Goal: Information Seeking & Learning: Learn about a topic

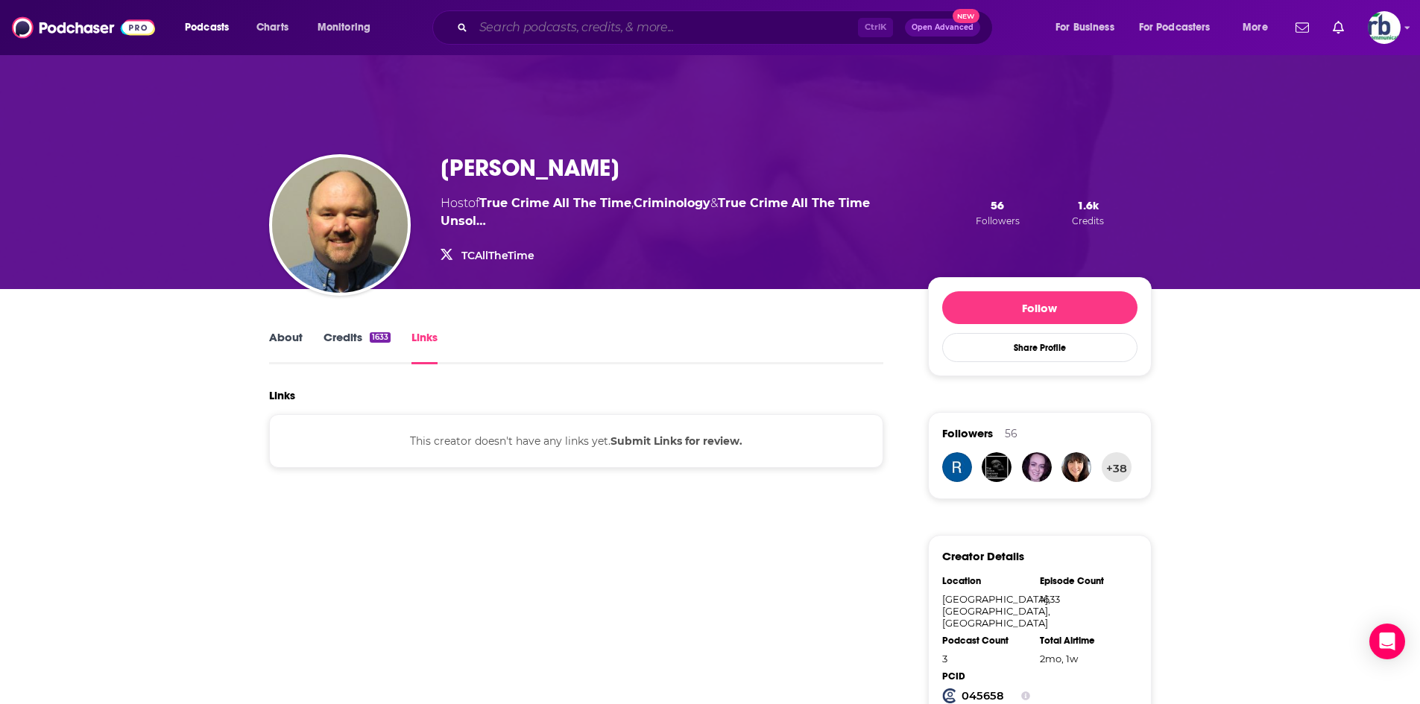
click at [649, 26] on input "Search podcasts, credits, & more..." at bounding box center [665, 28] width 385 height 24
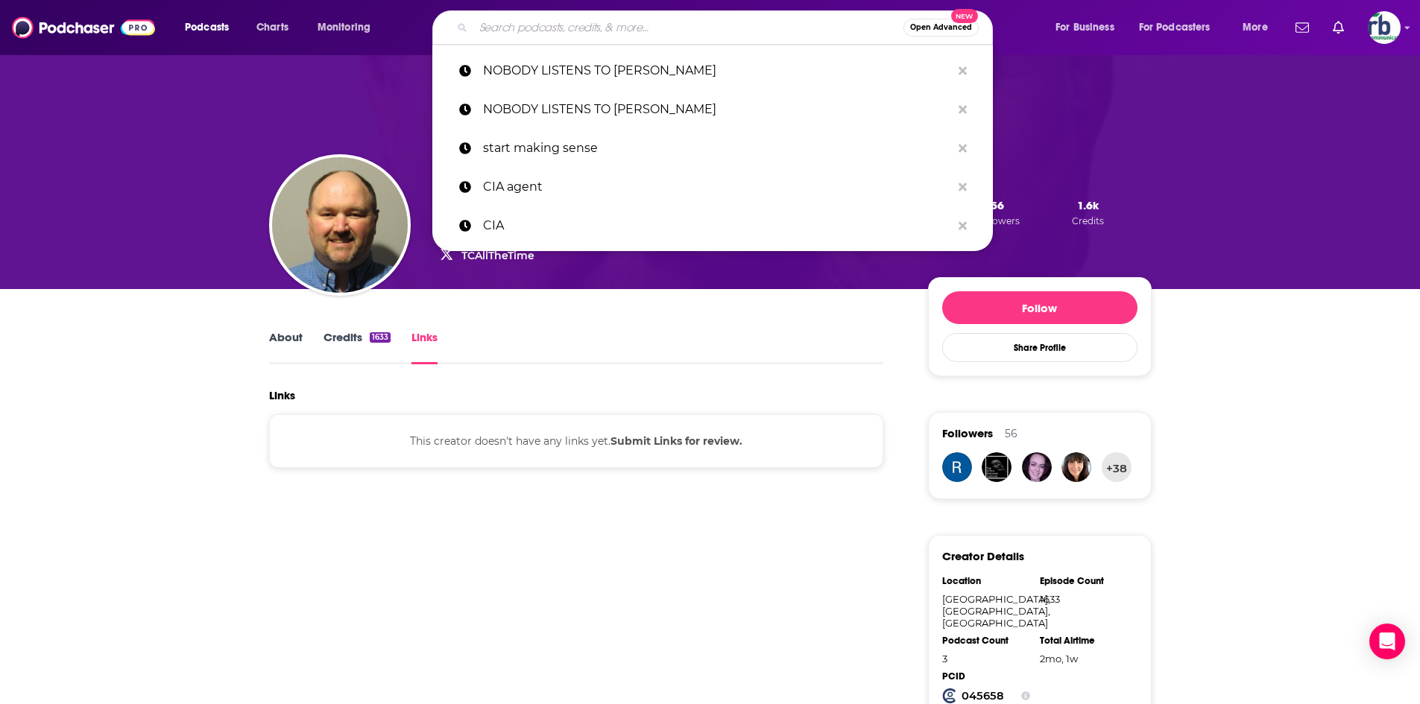
paste input "Lights, Camera, Author"
type input "Lights, Camera, Author"
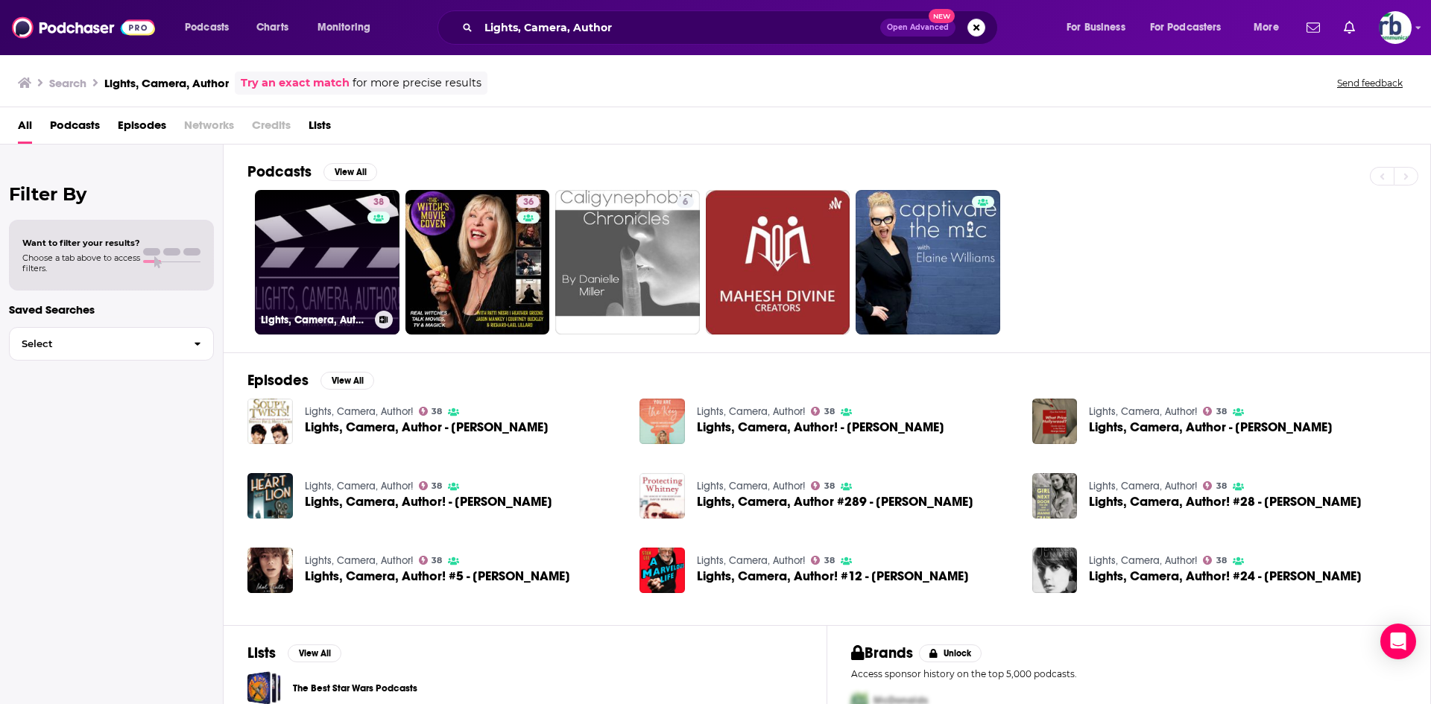
click at [324, 255] on link "38 Lights, Camera, Author!" at bounding box center [327, 262] width 145 height 145
